Goal: Navigation & Orientation: Understand site structure

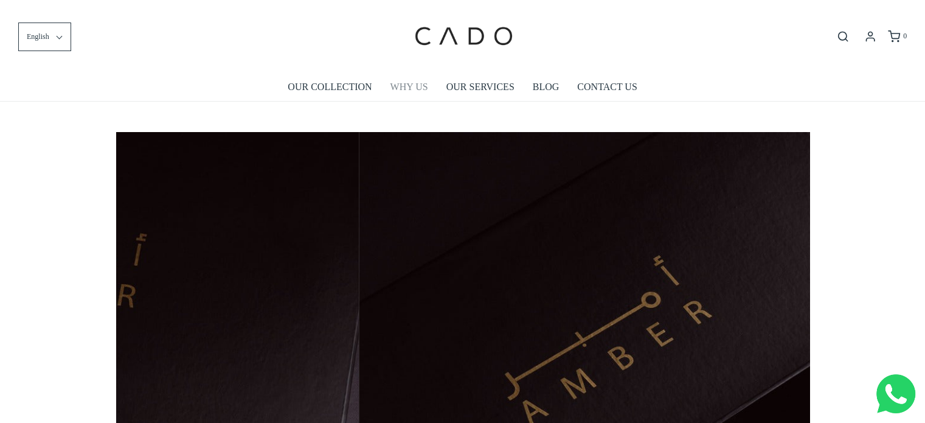
scroll to position [0, 693]
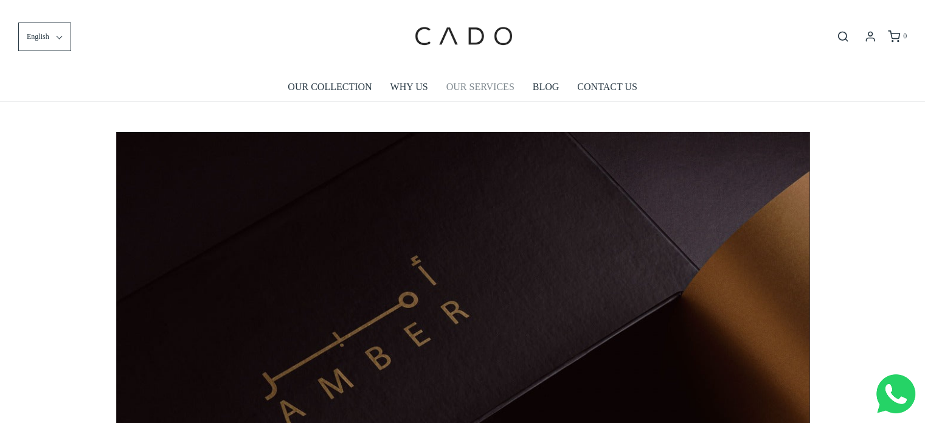
click at [445, 78] on li "OUR SERVICES" at bounding box center [480, 87] width 86 height 28
click at [448, 83] on link "OUR SERVICES" at bounding box center [480, 87] width 68 height 28
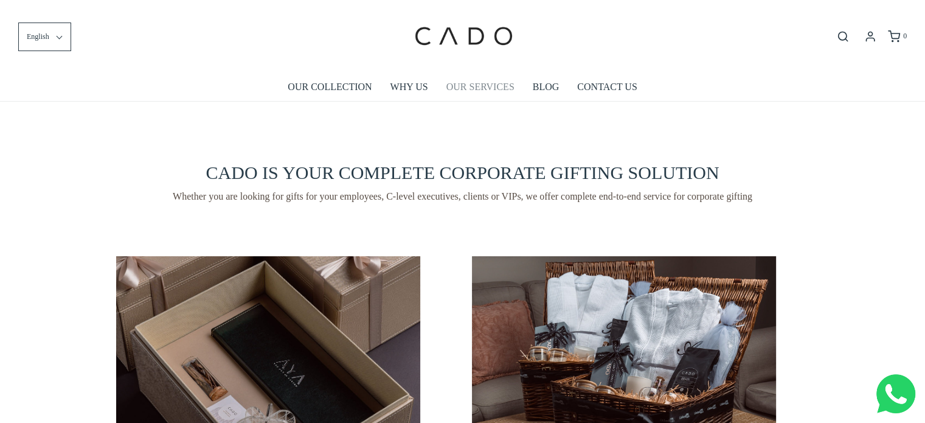
click at [458, 86] on link "OUR SERVICES" at bounding box center [480, 87] width 68 height 28
click at [538, 89] on link "BLOG" at bounding box center [546, 87] width 27 height 28
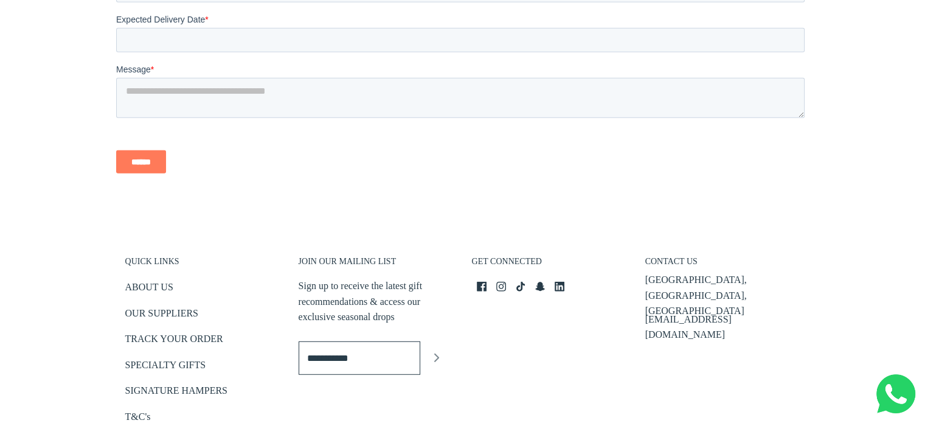
scroll to position [3245, 0]
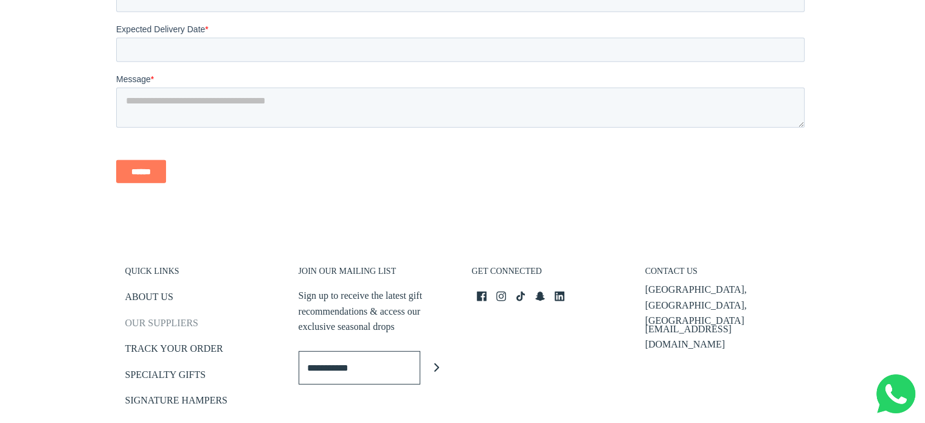
click at [165, 315] on link "OUR SUPPLIERS" at bounding box center [161, 325] width 73 height 20
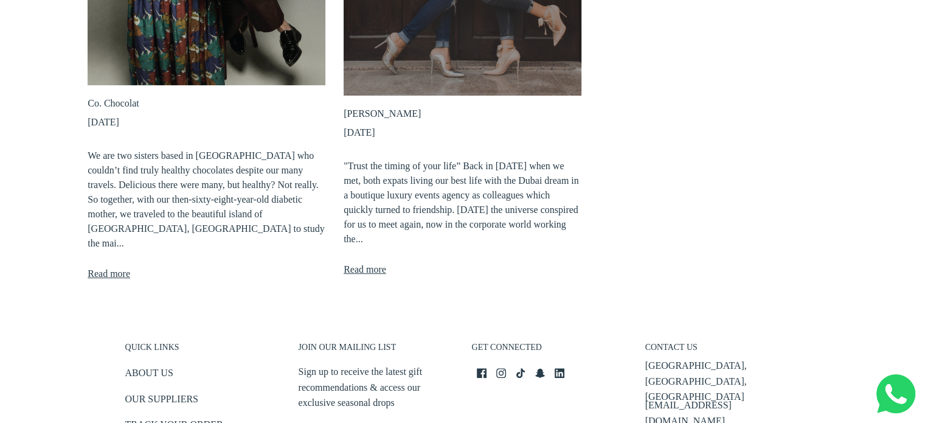
scroll to position [487, 0]
